Goal: Find specific page/section: Find specific page/section

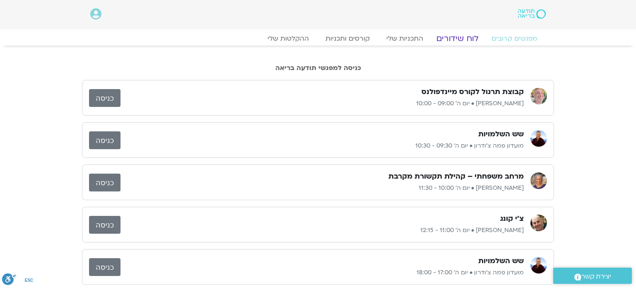
click at [449, 36] on link "לוח שידורים" at bounding box center [457, 39] width 62 height 10
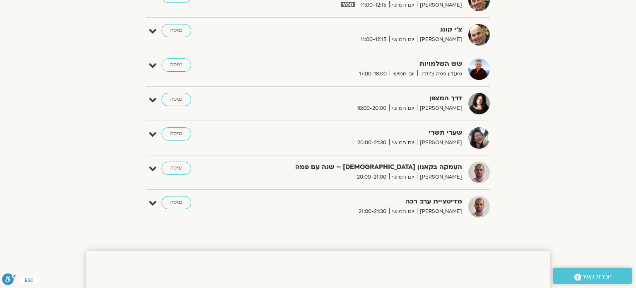
scroll to position [464, 0]
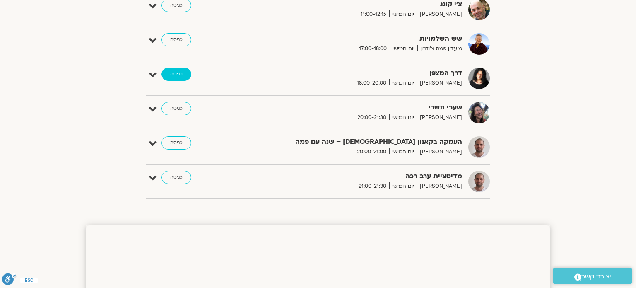
click at [174, 74] on link "כניסה" at bounding box center [176, 73] width 30 height 13
